Goal: Use online tool/utility: Use online tool/utility

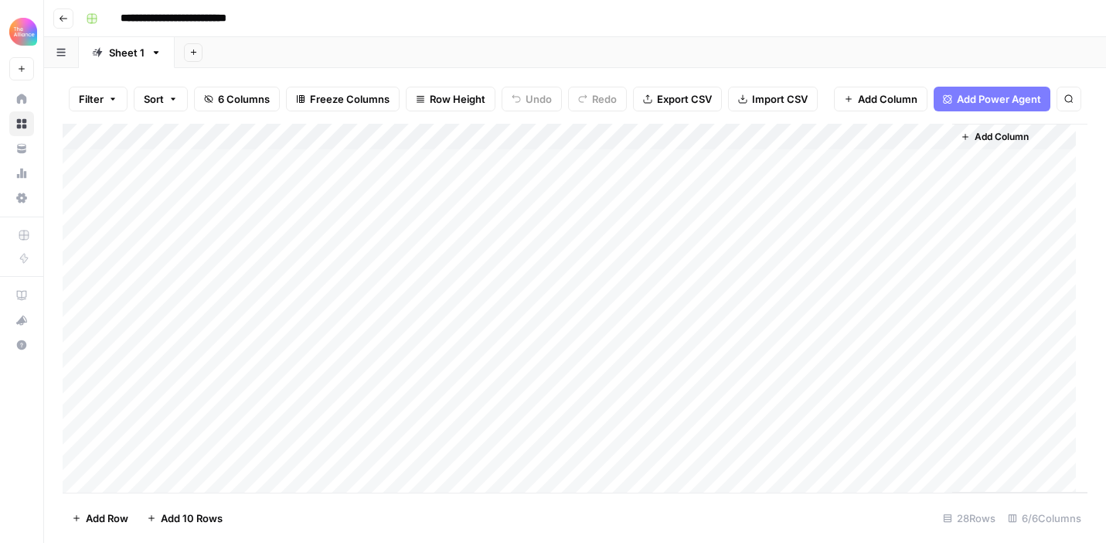
click at [202, 472] on div "Add Column" at bounding box center [575, 308] width 1025 height 369
type textarea "**********"
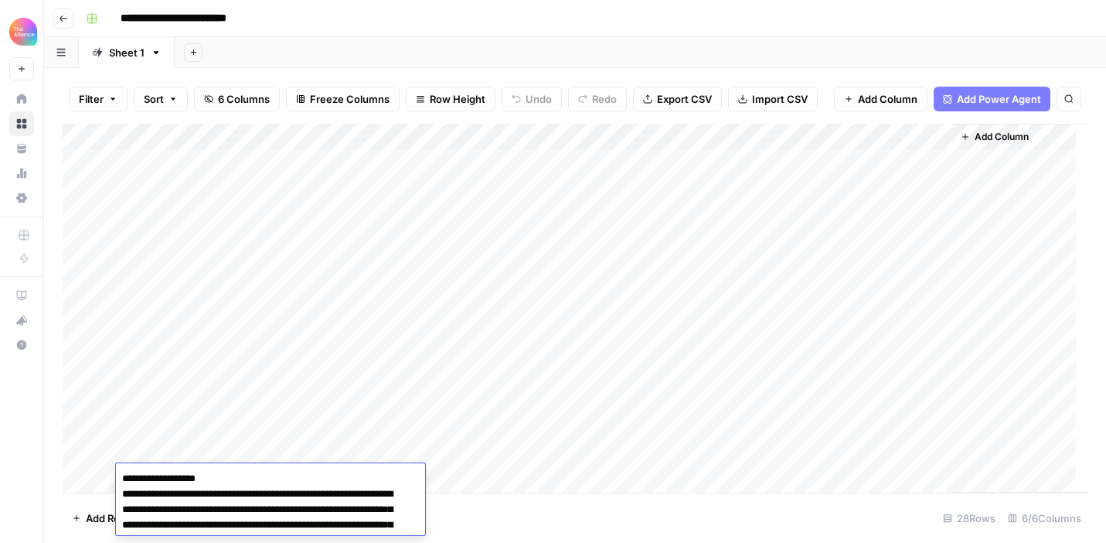
scroll to position [9396, 0]
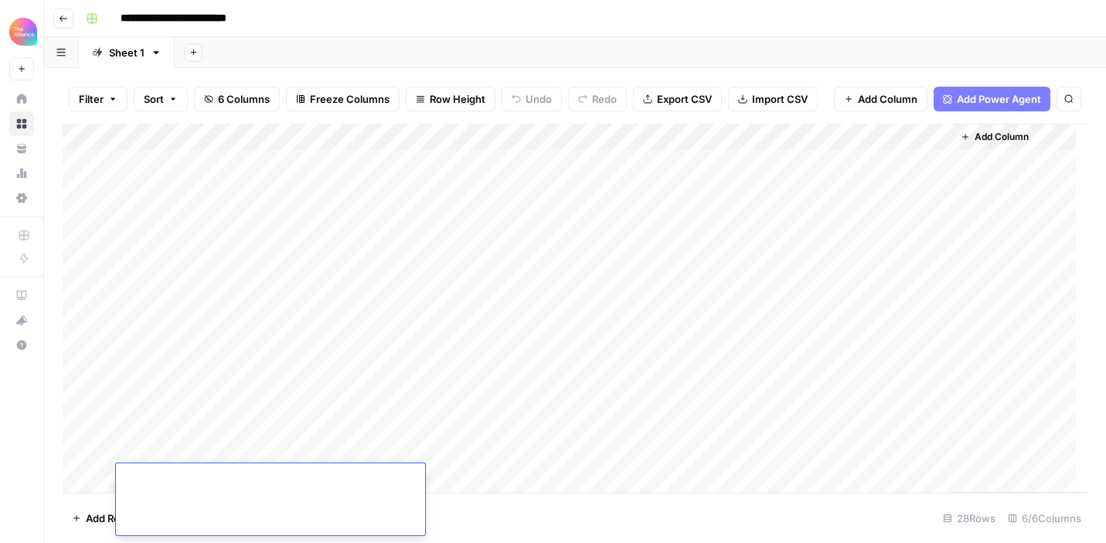
click at [479, 514] on footer "Add Row Add 10 Rows 28 Rows 6/6 Columns" at bounding box center [575, 517] width 1025 height 50
click at [363, 484] on div "Add Column" at bounding box center [575, 308] width 1025 height 369
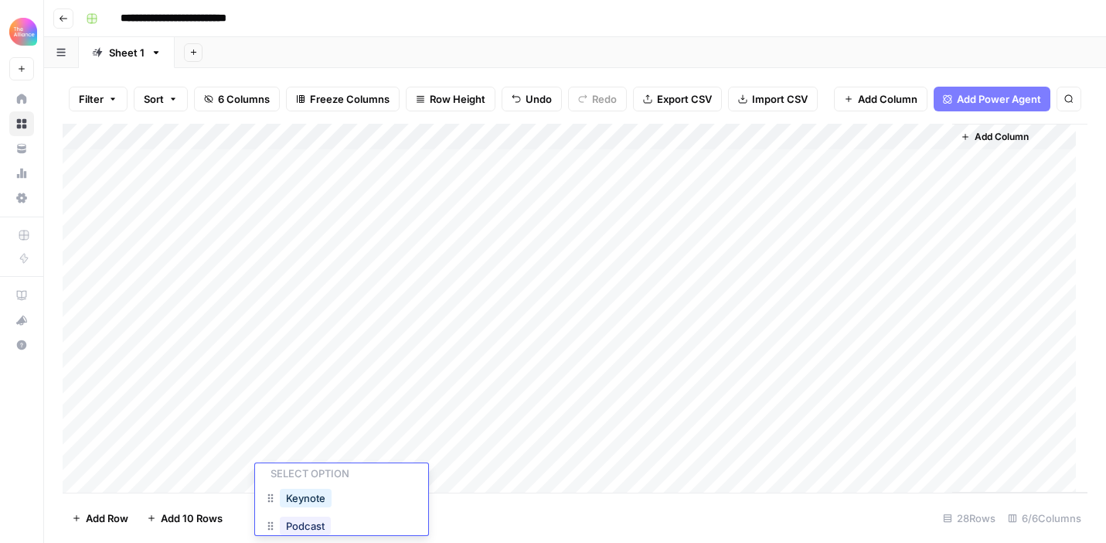
scroll to position [53, 0]
click at [326, 514] on button "Podcast" at bounding box center [305, 512] width 51 height 19
click at [501, 139] on div "Add Column" at bounding box center [575, 308] width 1025 height 369
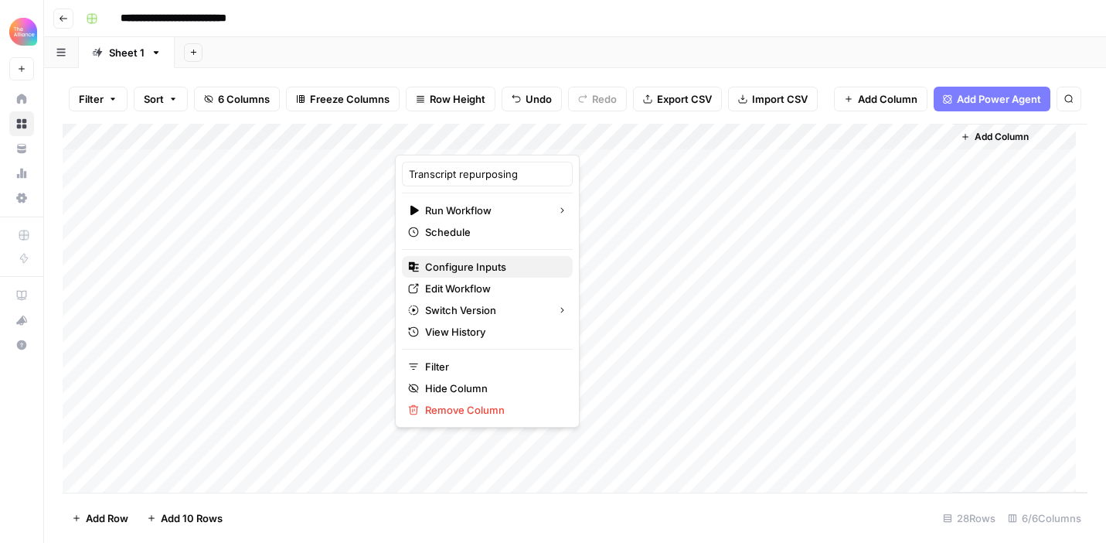
click at [479, 271] on span "Configure Inputs" at bounding box center [492, 266] width 135 height 15
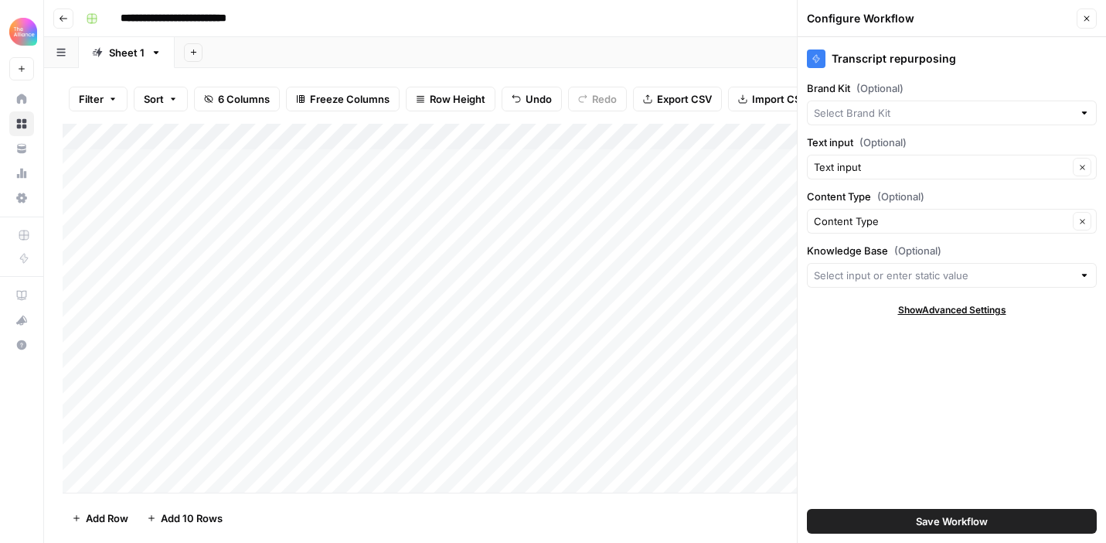
type input "CMO Alliance"
click at [953, 516] on span "Save Workflow" at bounding box center [952, 520] width 72 height 15
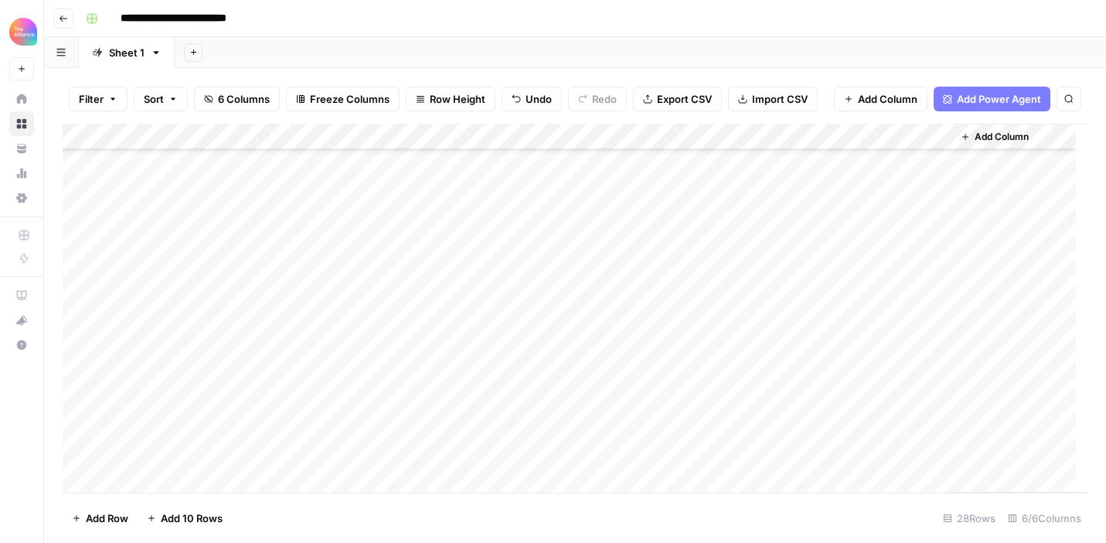
scroll to position [104, 0]
click at [463, 370] on div "Add Column" at bounding box center [575, 308] width 1025 height 369
